Goal: Information Seeking & Learning: Understand process/instructions

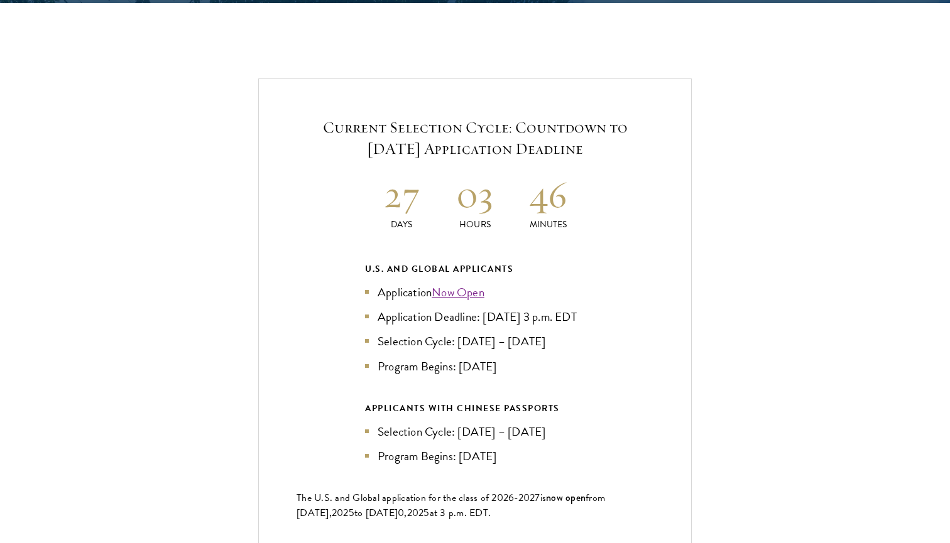
scroll to position [2649, 0]
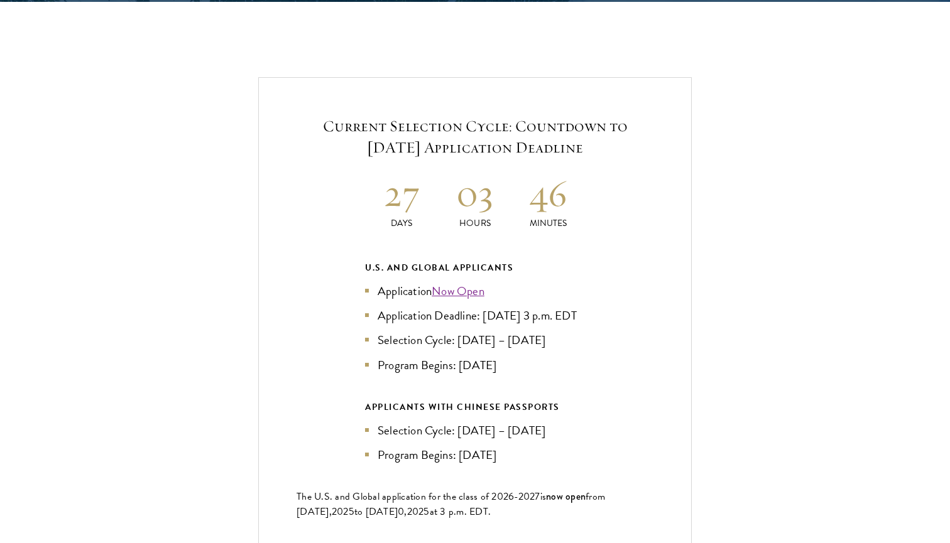
click at [464, 282] on link "Now Open" at bounding box center [458, 291] width 53 height 18
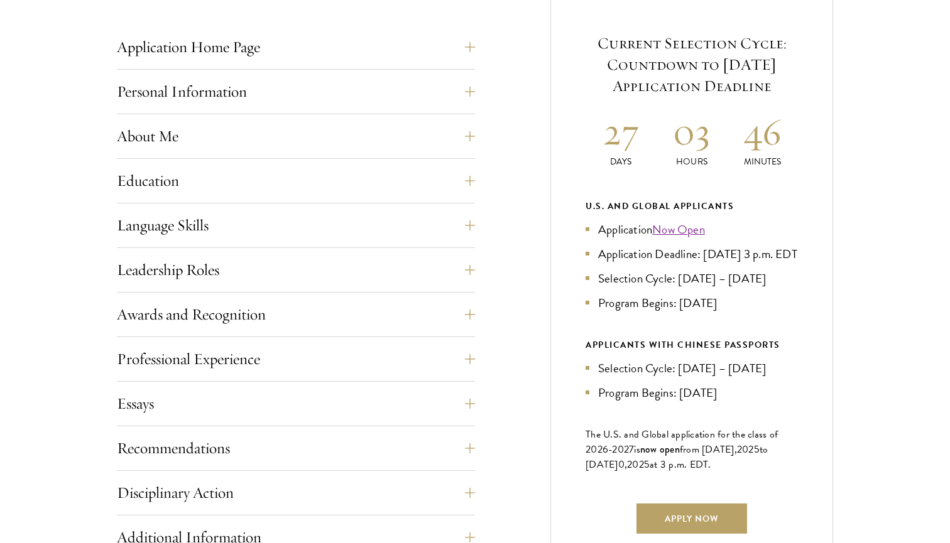
scroll to position [522, 0]
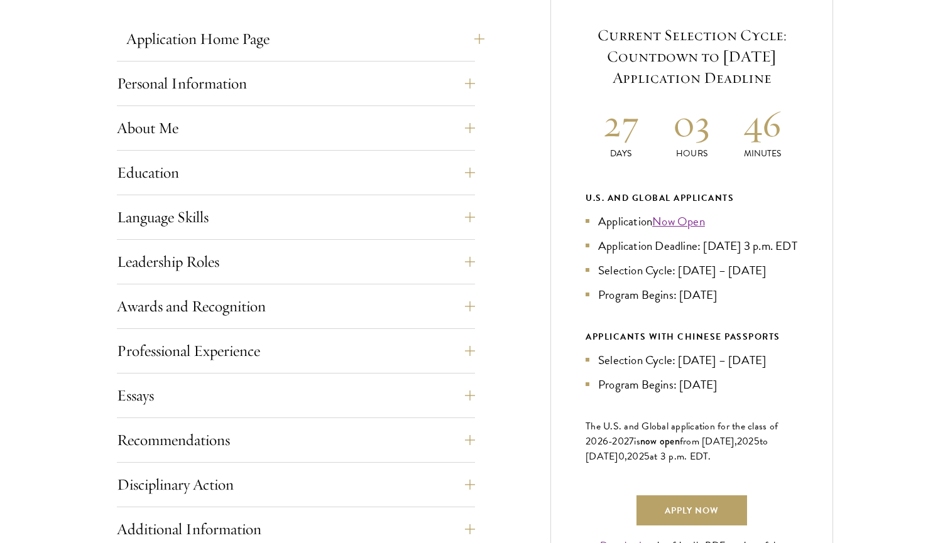
click at [377, 28] on button "Application Home Page" at bounding box center [305, 39] width 358 height 30
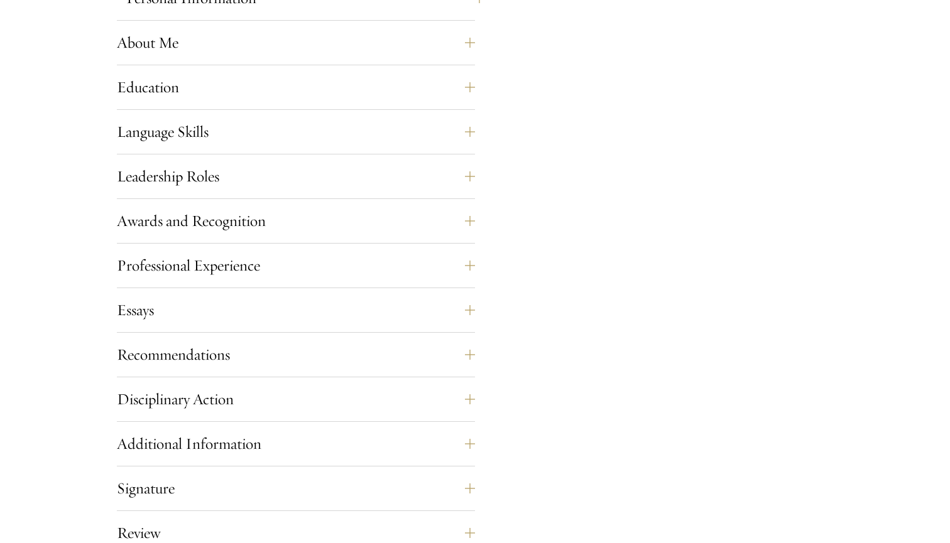
scroll to position [1225, 0]
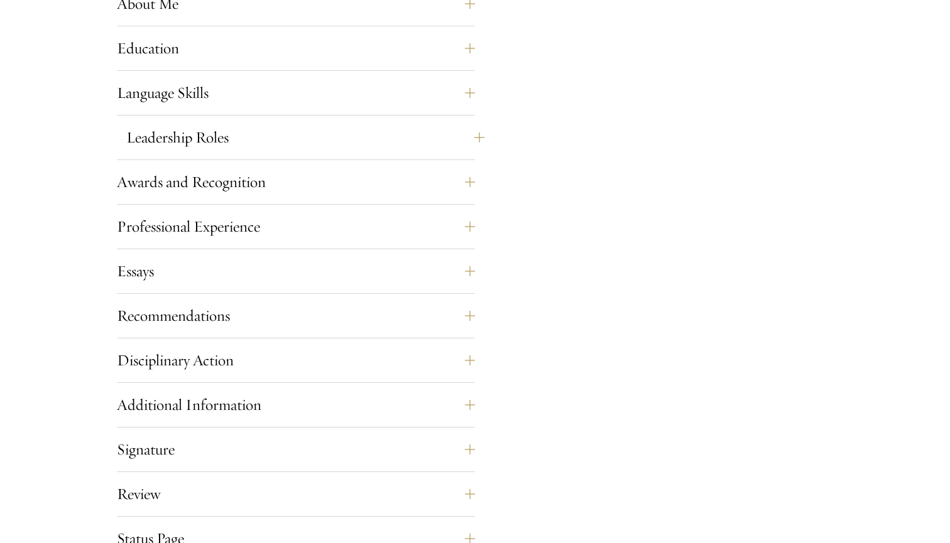
click at [315, 129] on button "Leadership Roles" at bounding box center [305, 138] width 358 height 30
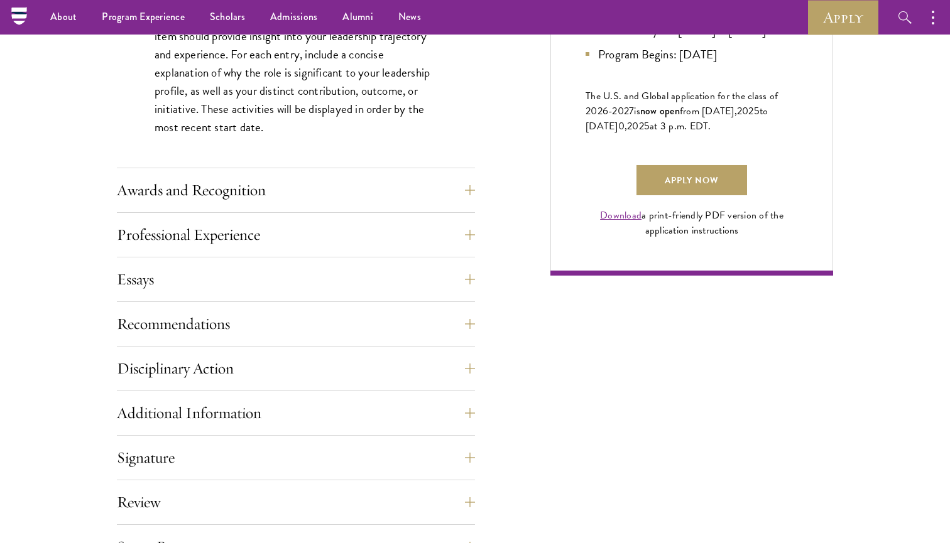
scroll to position [828, 0]
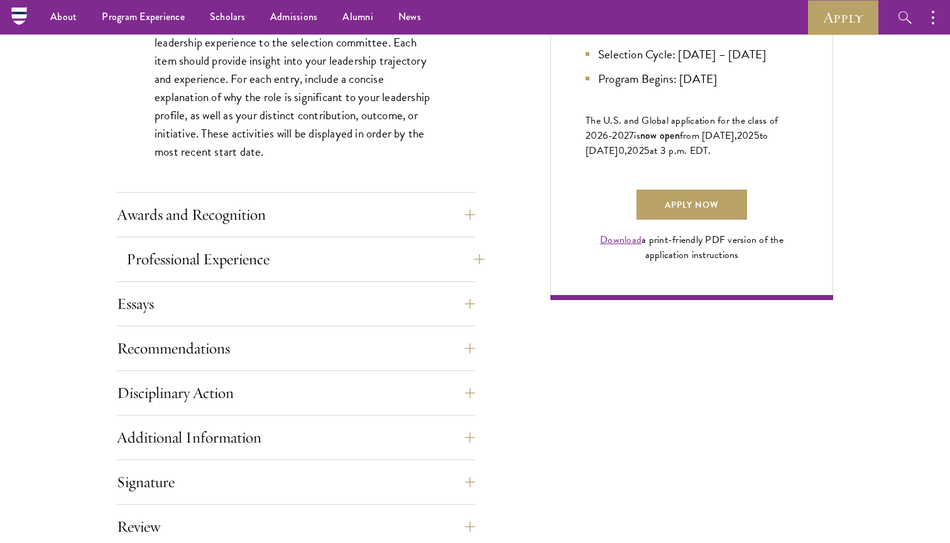
click at [205, 259] on button "Professional Experience" at bounding box center [305, 259] width 358 height 30
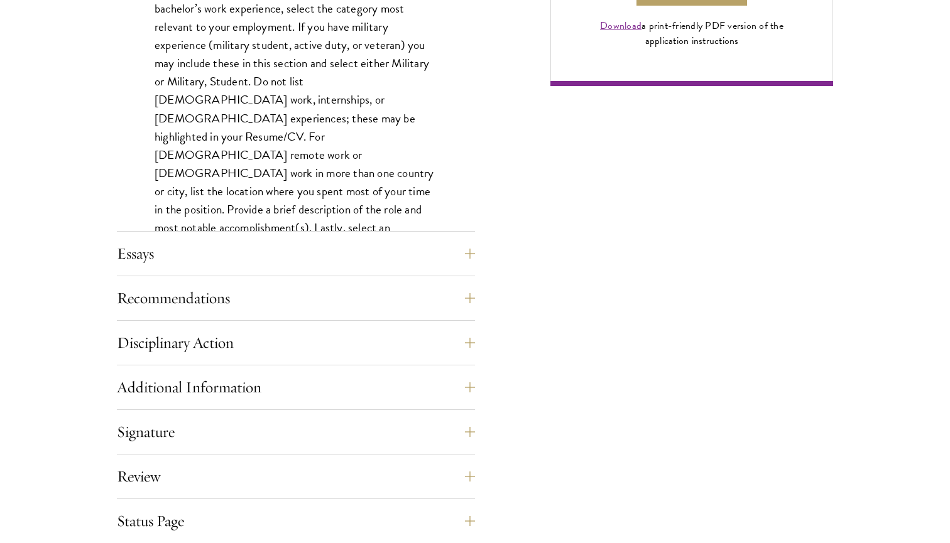
scroll to position [1082, 0]
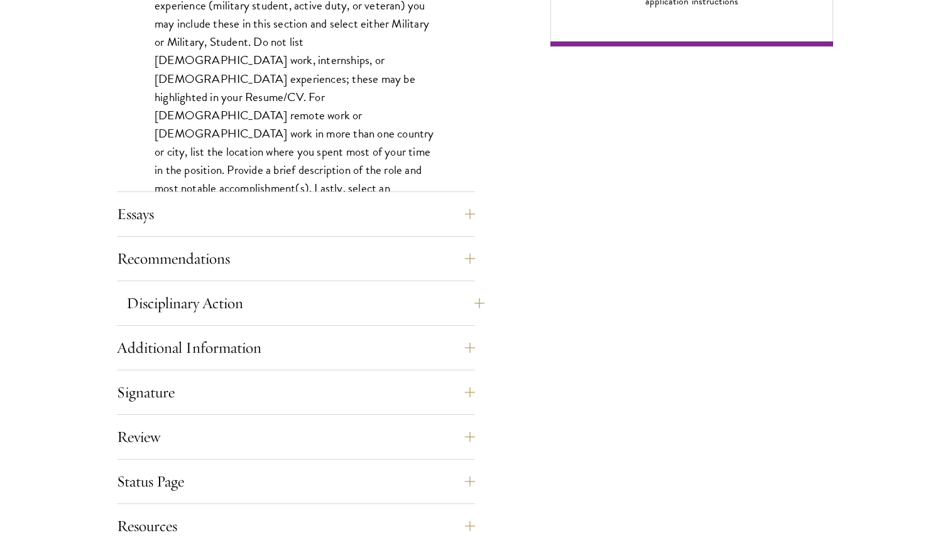
click at [222, 299] on button "Disciplinary Action" at bounding box center [305, 303] width 358 height 30
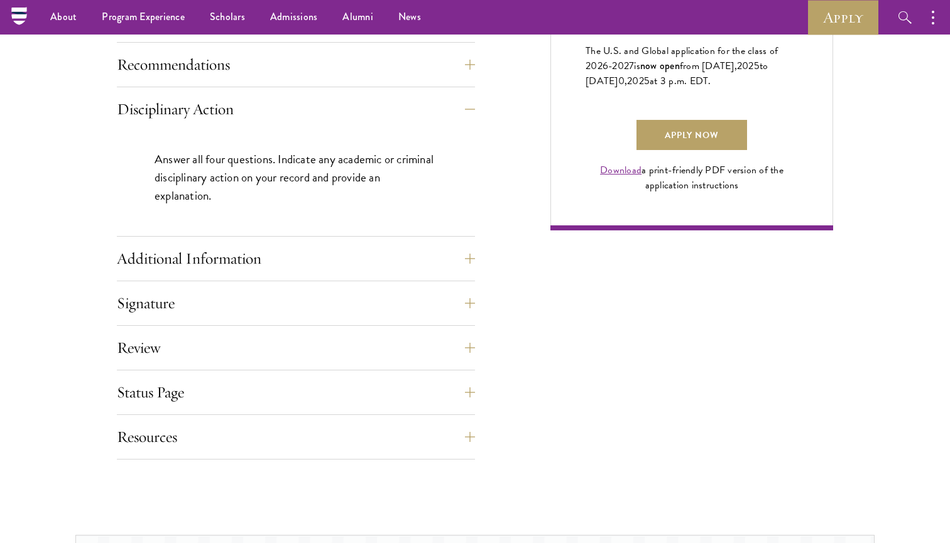
scroll to position [891, 0]
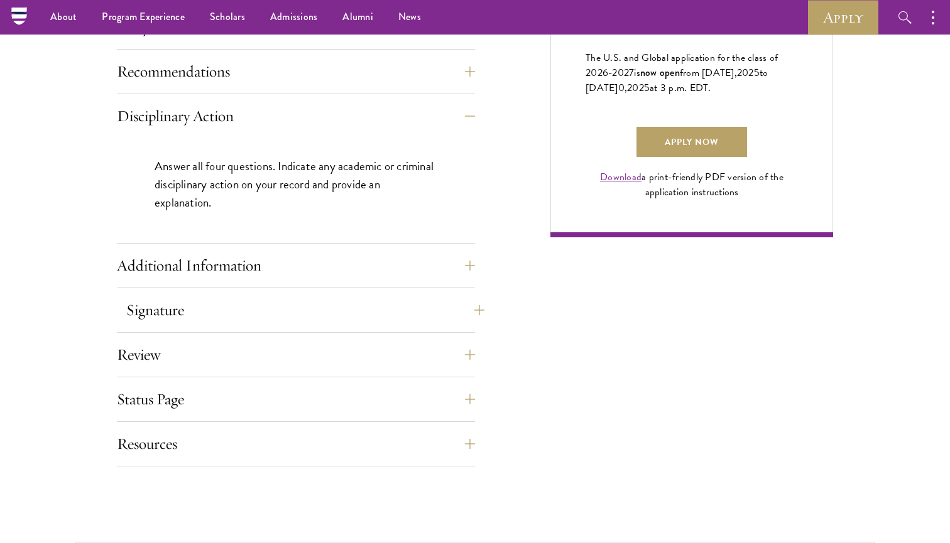
click at [251, 309] on button "Signature" at bounding box center [305, 310] width 358 height 30
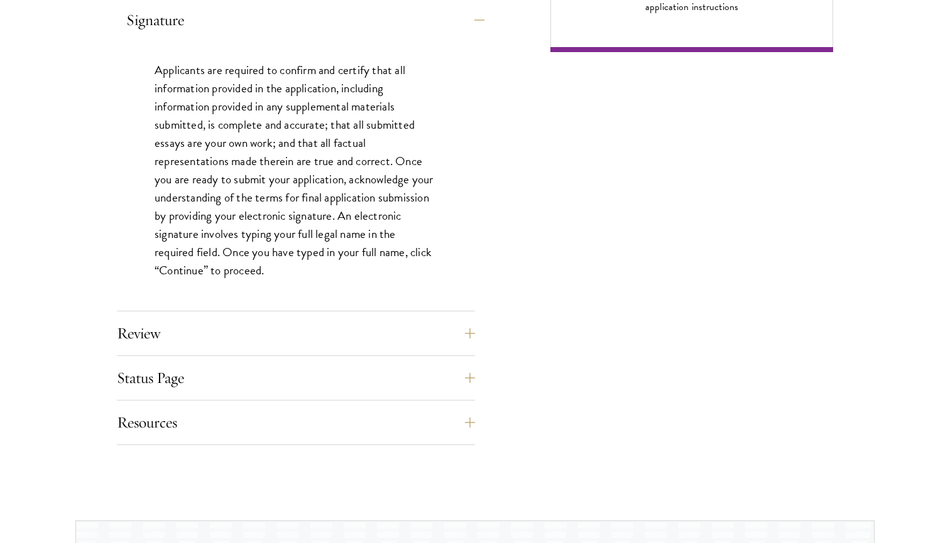
scroll to position [1081, 0]
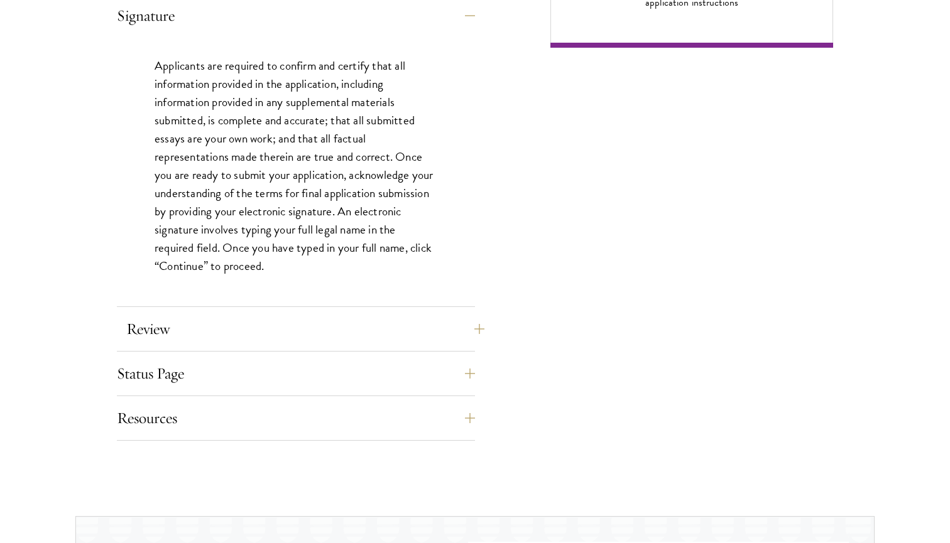
click at [251, 327] on button "Review" at bounding box center [305, 329] width 358 height 30
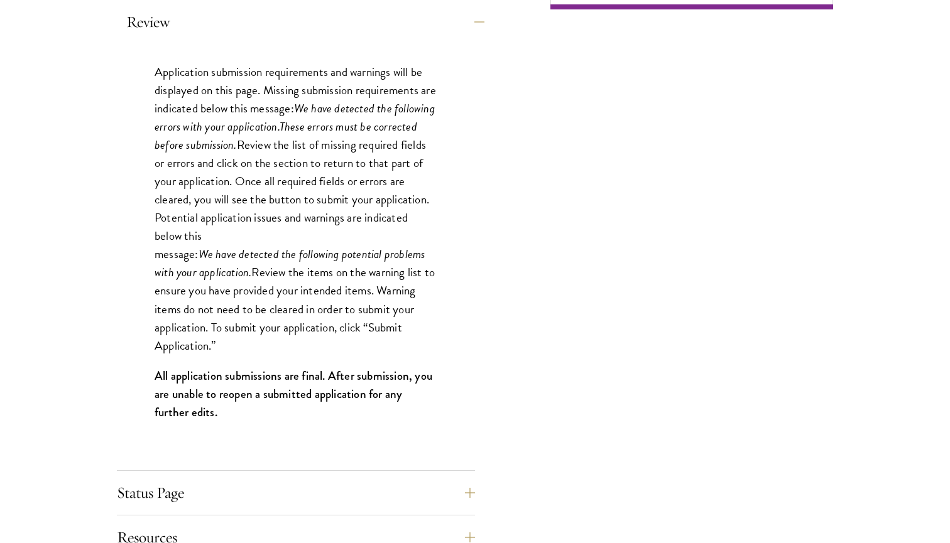
scroll to position [1157, 0]
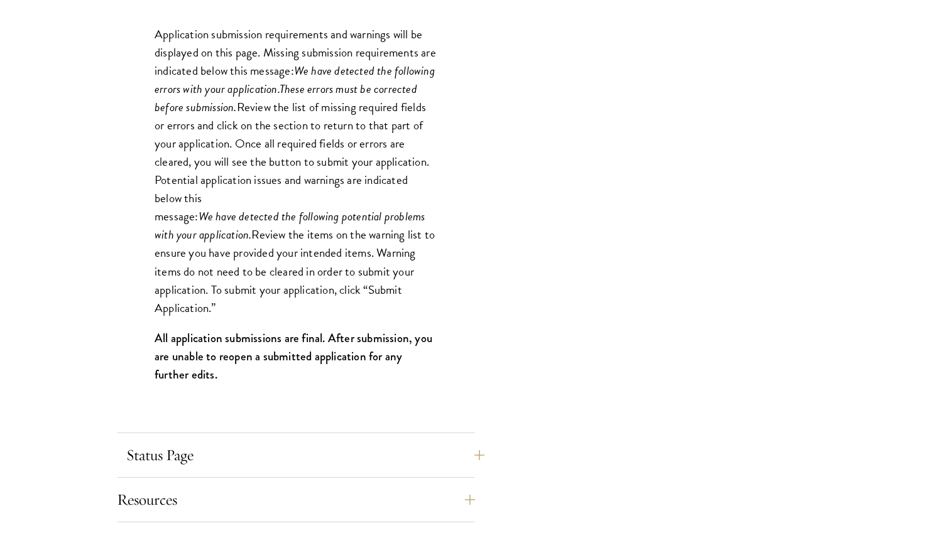
click at [178, 462] on button "Status Page" at bounding box center [305, 455] width 358 height 30
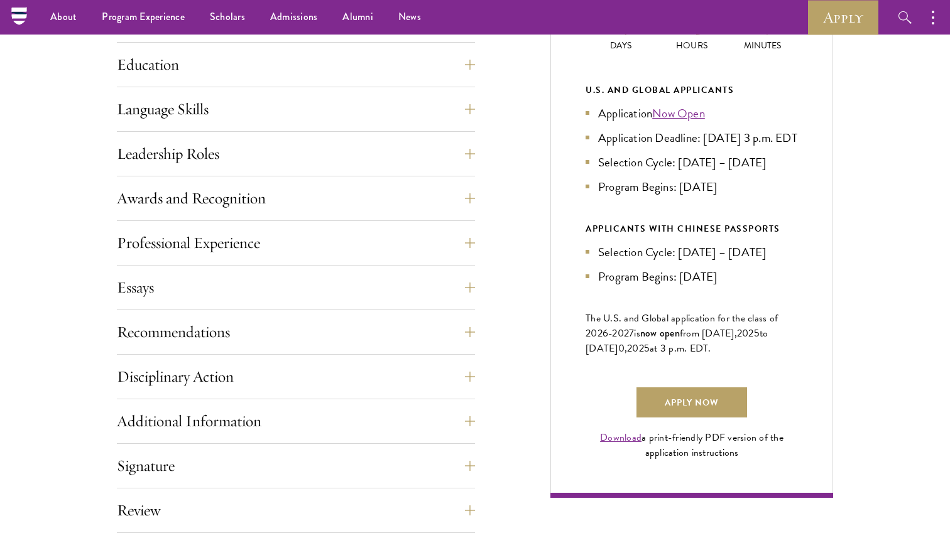
scroll to position [618, 0]
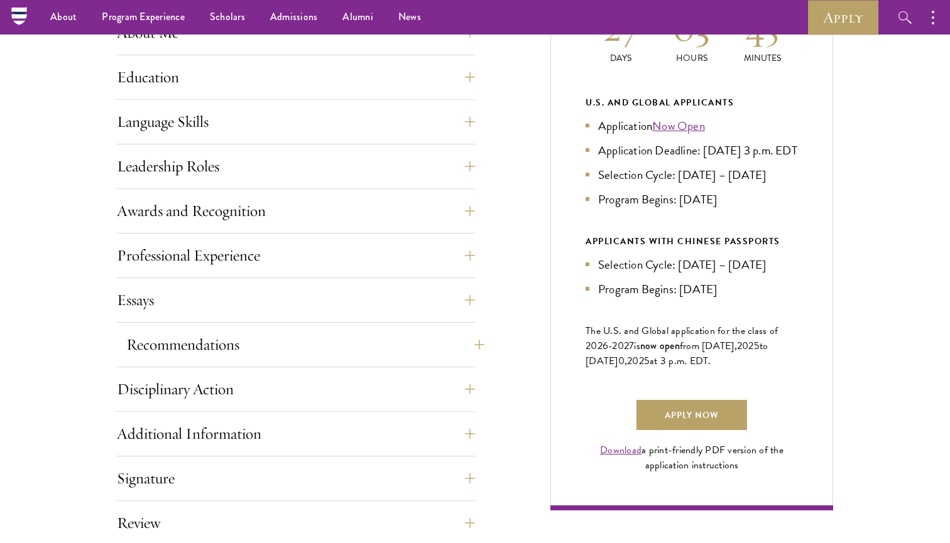
click at [248, 337] on button "Recommendations" at bounding box center [305, 345] width 358 height 30
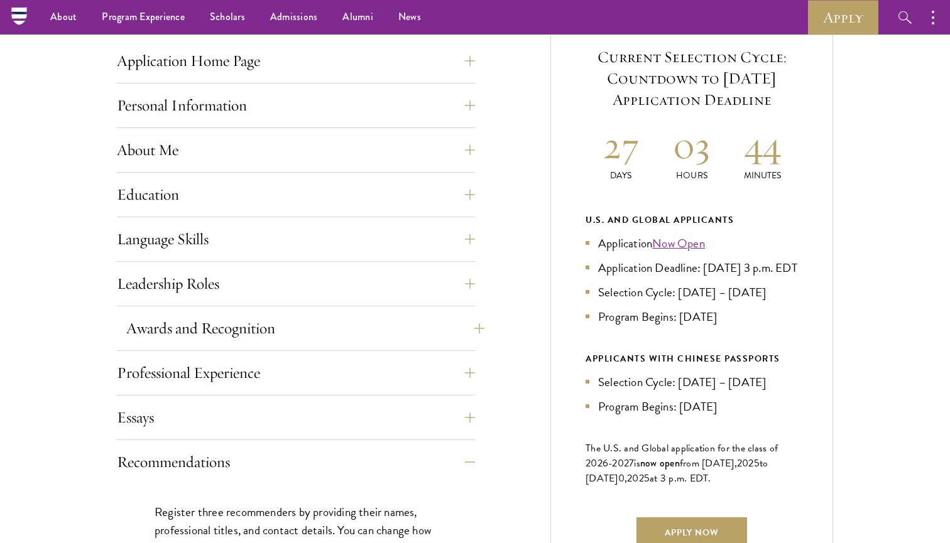
scroll to position [499, 0]
click at [139, 244] on button "Language Skills" at bounding box center [305, 240] width 358 height 30
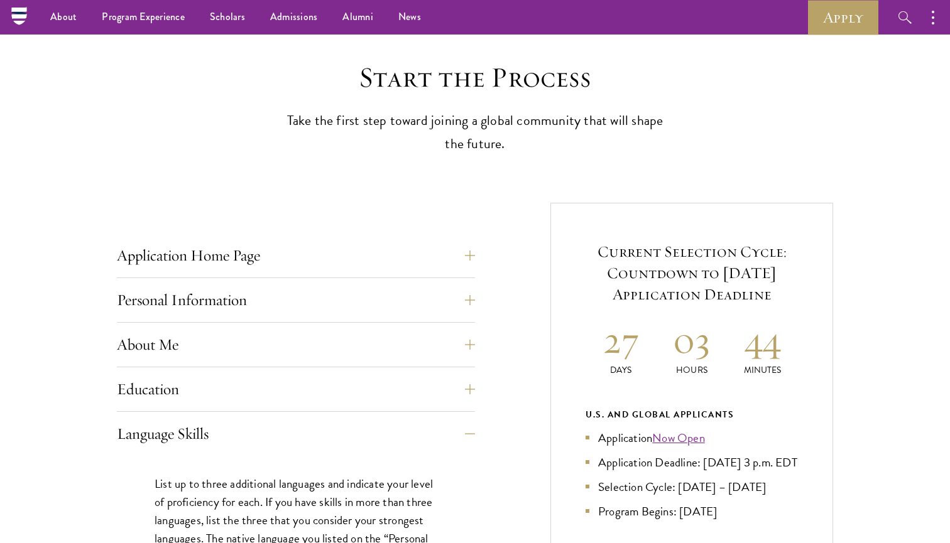
scroll to position [287, 0]
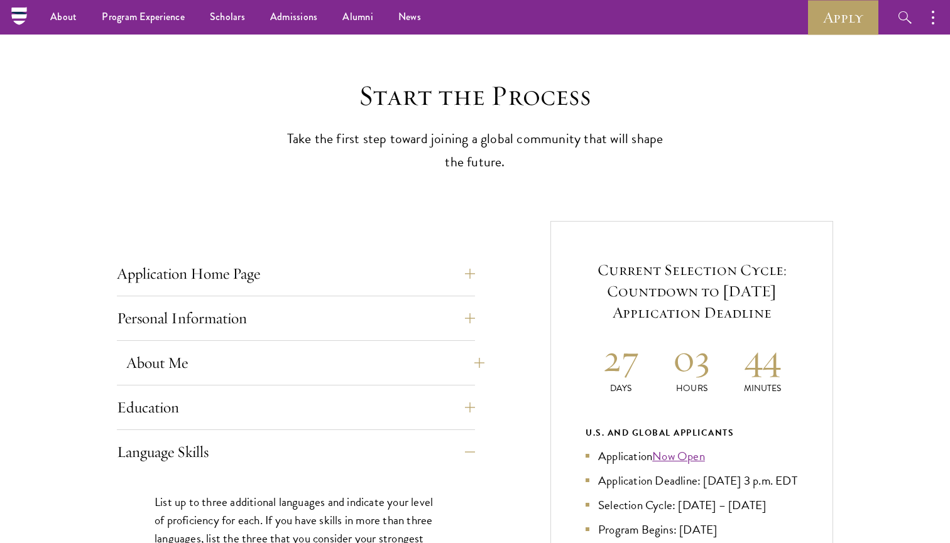
click at [180, 368] on button "About Me" at bounding box center [305, 363] width 358 height 30
